Goal: Navigation & Orientation: Find specific page/section

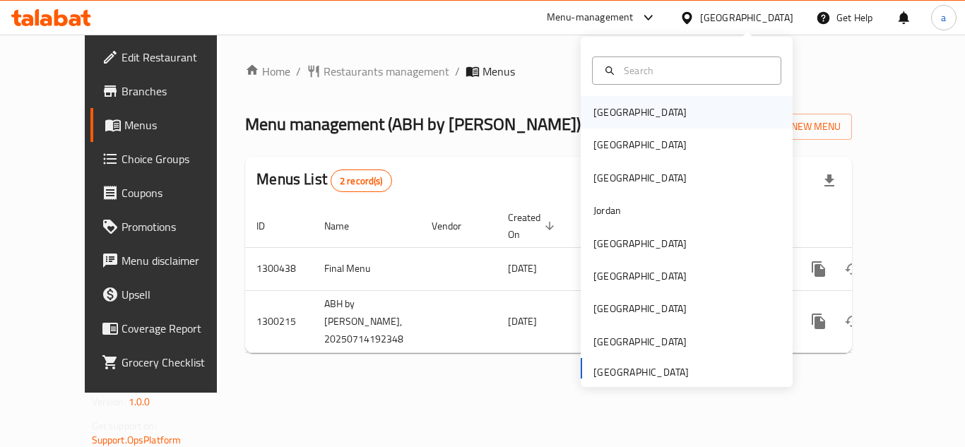
click at [606, 109] on div "[GEOGRAPHIC_DATA]" at bounding box center [639, 113] width 93 height 16
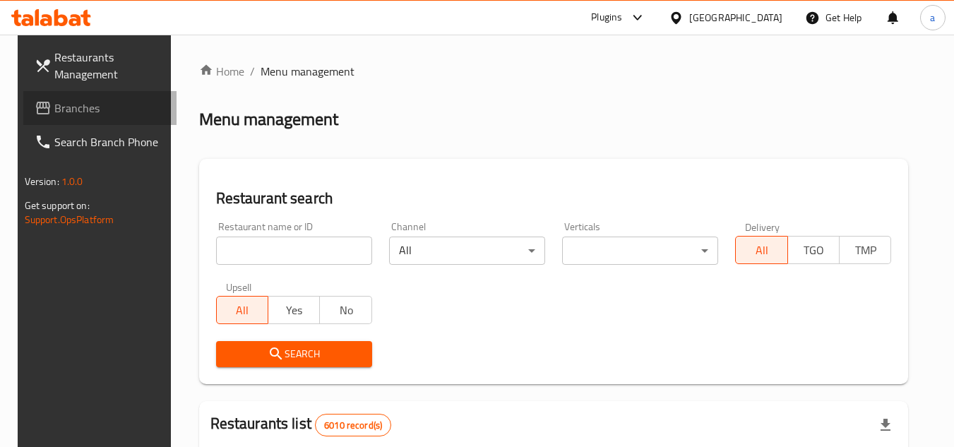
click at [102, 102] on span "Branches" at bounding box center [110, 108] width 112 height 17
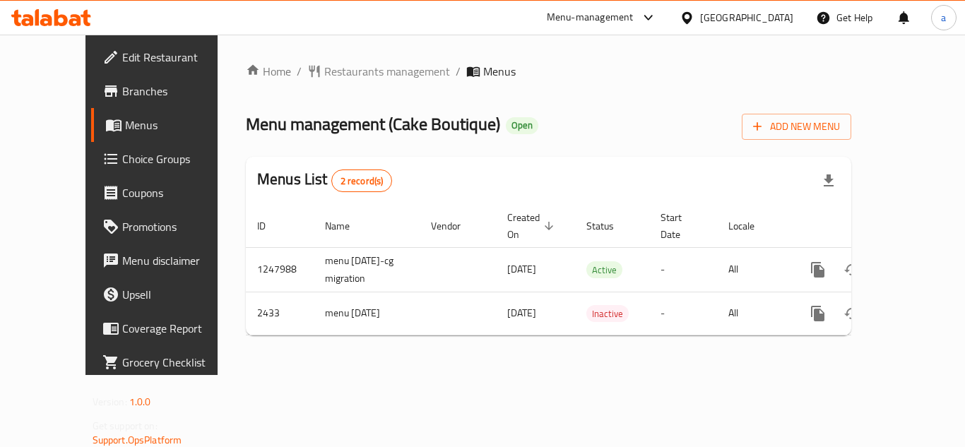
click at [534, 362] on div "Home / Restaurants management / Menus Menu management ( Cake Boutique ) Open Ad…" at bounding box center [549, 205] width 662 height 340
click at [786, 20] on div "Bahrain" at bounding box center [746, 18] width 93 height 16
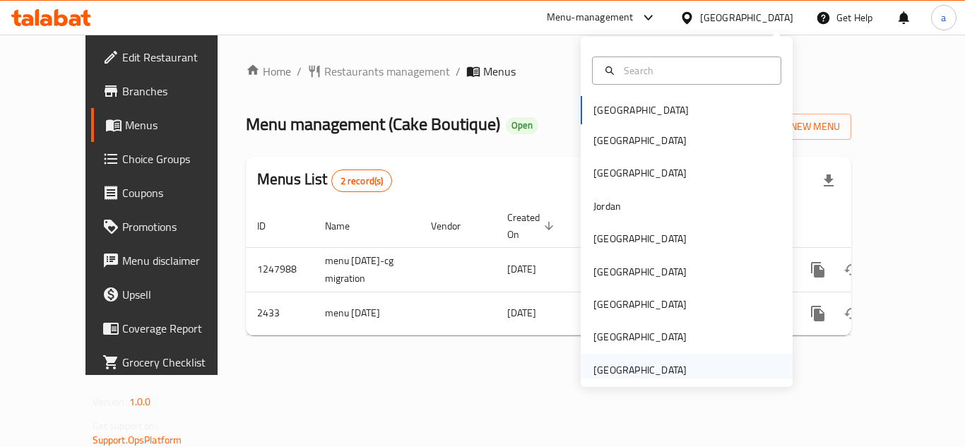
click at [612, 376] on div "[GEOGRAPHIC_DATA]" at bounding box center [639, 370] width 93 height 16
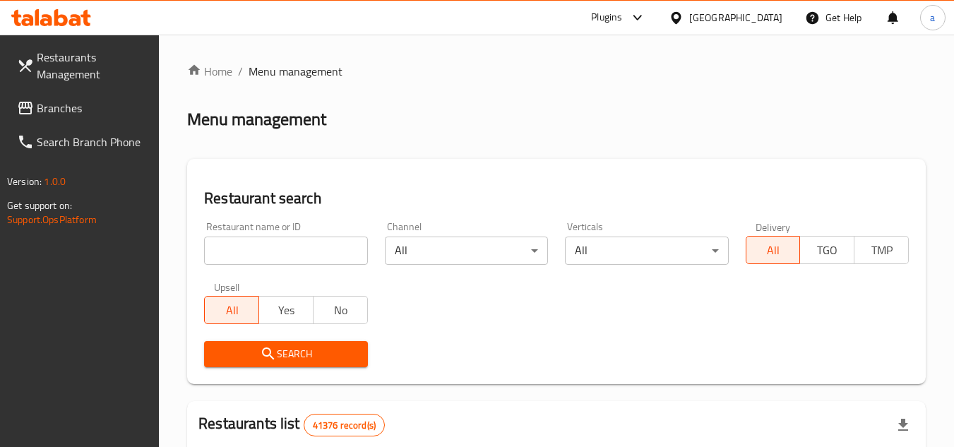
click at [72, 112] on span "Branches" at bounding box center [93, 108] width 112 height 17
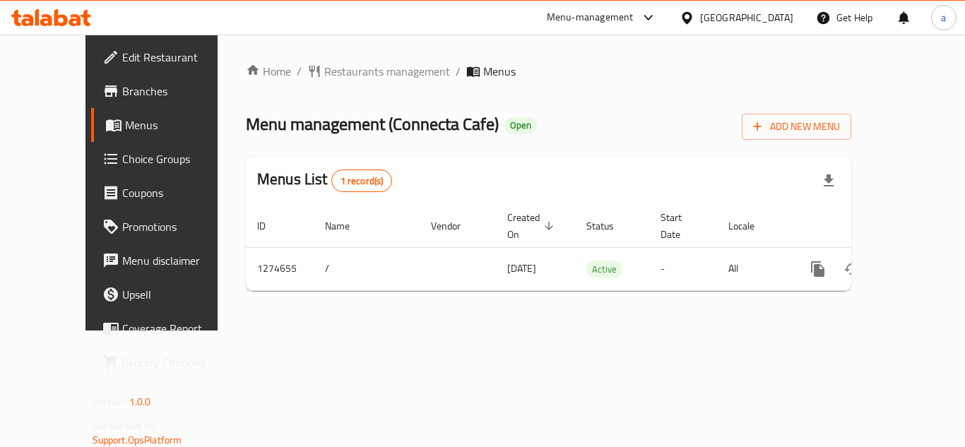
click at [531, 331] on div "Home / Restaurants management / Menus Menu management ( Connecta Cafe ) Open Ad…" at bounding box center [549, 183] width 662 height 296
click at [733, 17] on div "[GEOGRAPHIC_DATA]" at bounding box center [746, 18] width 93 height 16
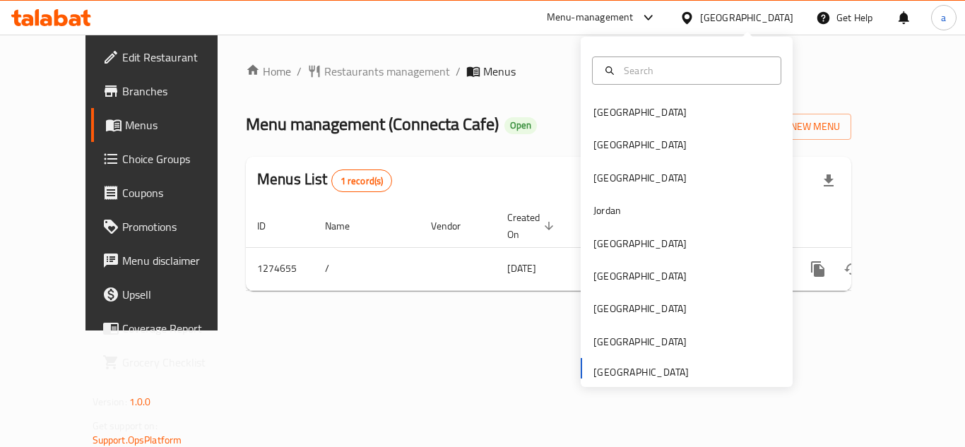
click at [506, 67] on ol "Home / Restaurants management / Menus" at bounding box center [548, 71] width 605 height 17
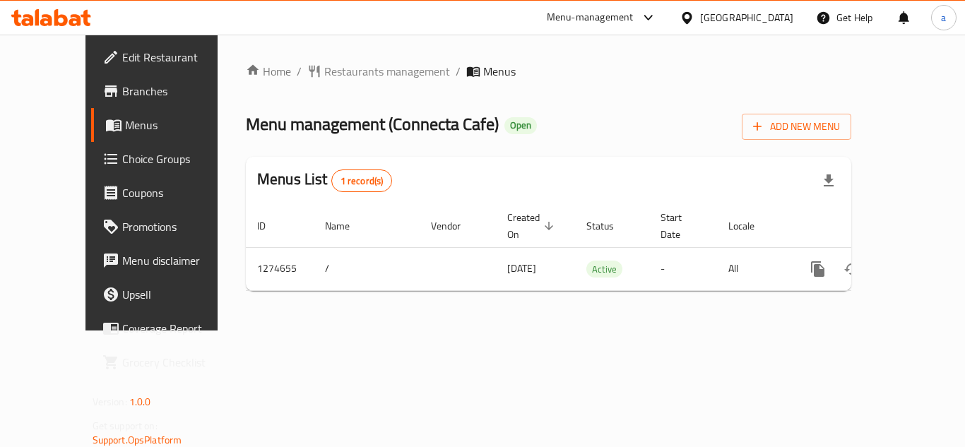
click at [608, 16] on div "Menu-management" at bounding box center [590, 17] width 87 height 17
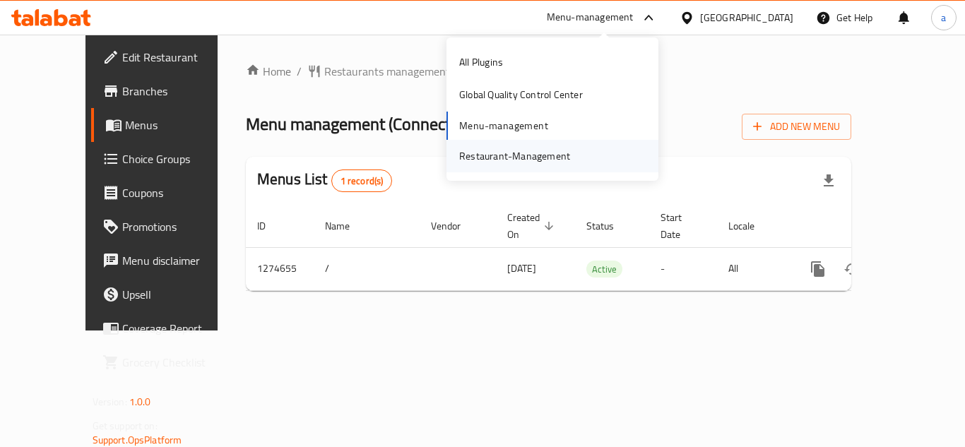
click at [543, 152] on div "Restaurant-Management" at bounding box center [514, 156] width 111 height 16
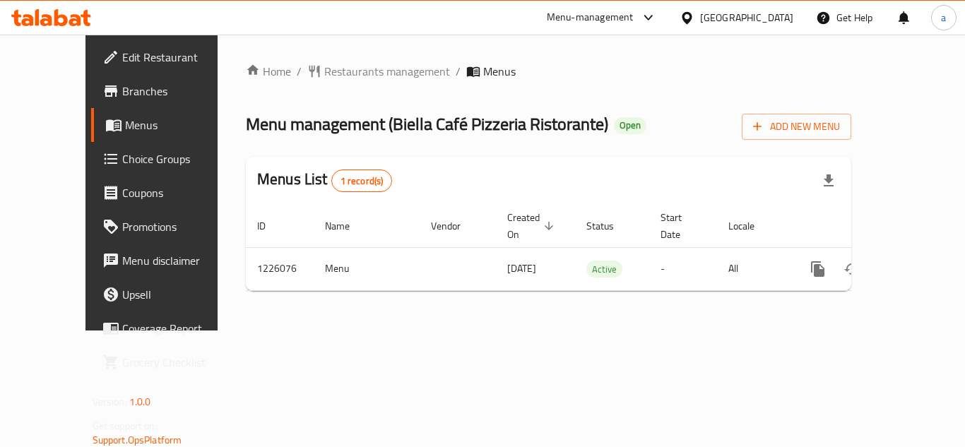
click at [511, 314] on div "Home / Restaurants management / Menus Menu management ( Biella Café Pizzeria Ri…" at bounding box center [549, 183] width 662 height 296
click at [741, 11] on div "[GEOGRAPHIC_DATA]" at bounding box center [746, 18] width 93 height 16
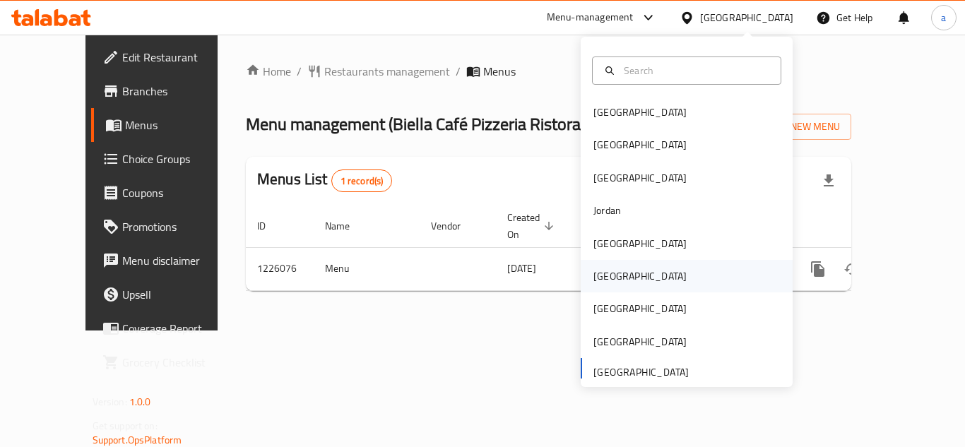
click at [614, 280] on div "Oman" at bounding box center [640, 276] width 116 height 32
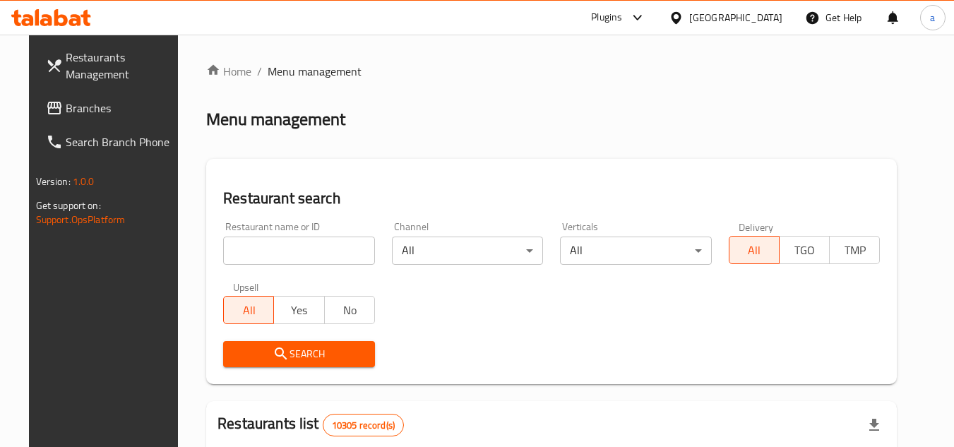
click at [66, 110] on span "Branches" at bounding box center [122, 108] width 112 height 17
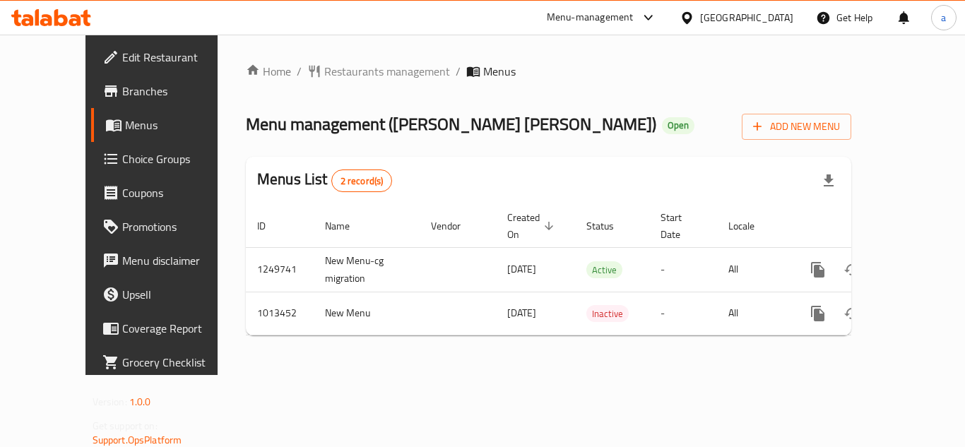
click at [768, 14] on div "[GEOGRAPHIC_DATA]" at bounding box center [746, 18] width 93 height 16
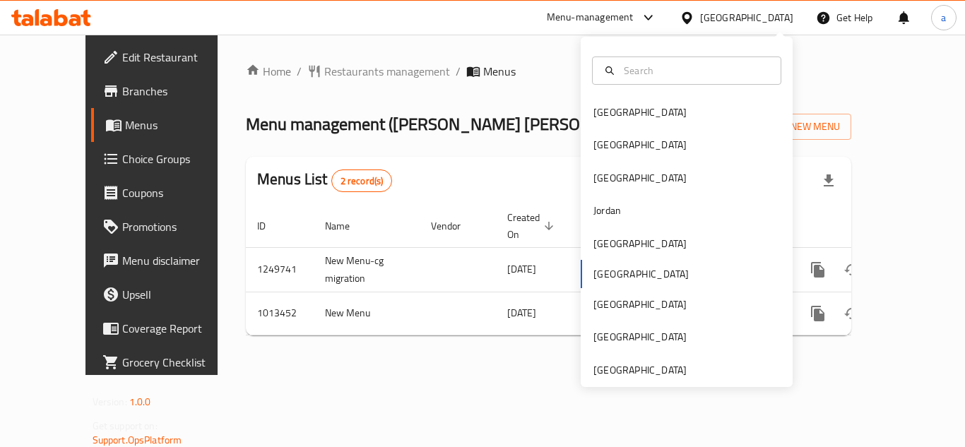
click at [617, 385] on div "[GEOGRAPHIC_DATA] [GEOGRAPHIC_DATA] [GEOGRAPHIC_DATA] [GEOGRAPHIC_DATA] [GEOGRA…" at bounding box center [687, 212] width 212 height 350
click at [627, 374] on div "[GEOGRAPHIC_DATA]" at bounding box center [639, 370] width 93 height 16
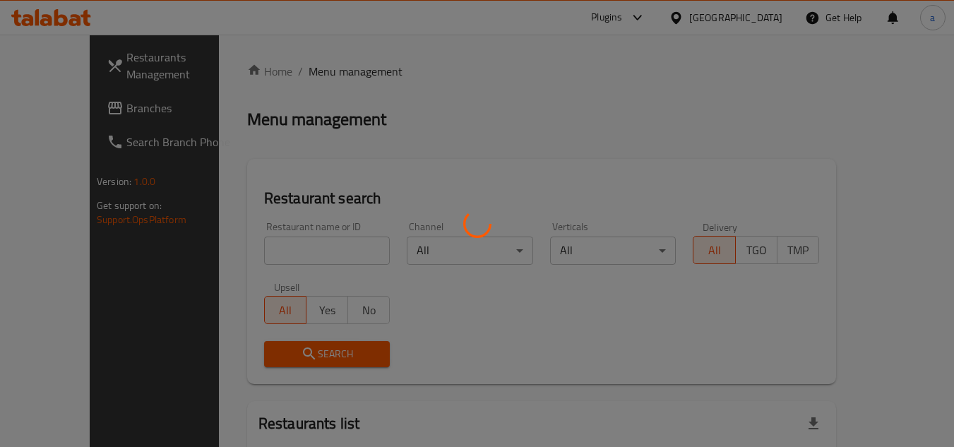
click at [67, 108] on div at bounding box center [477, 223] width 954 height 447
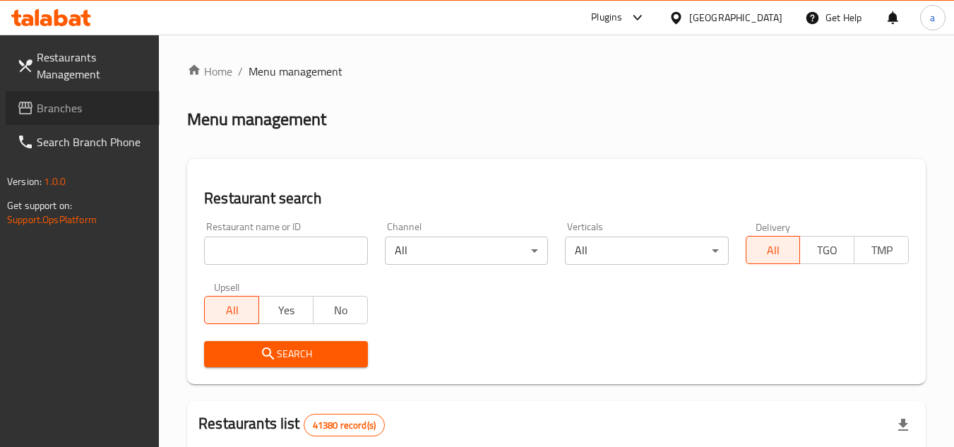
click at [67, 107] on span "Branches" at bounding box center [93, 108] width 112 height 17
